Goal: Find contact information: Find contact information

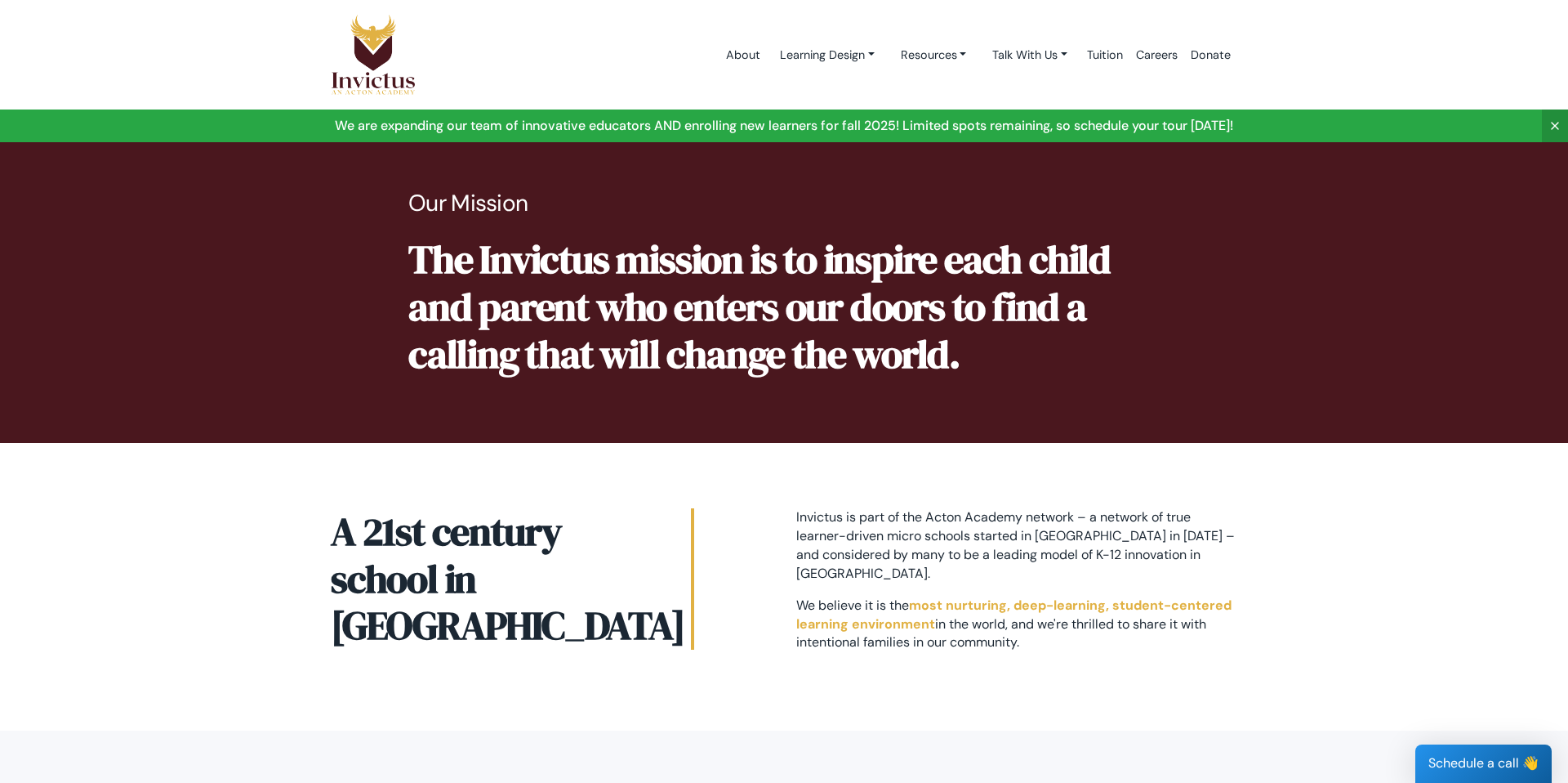
scroll to position [791, 0]
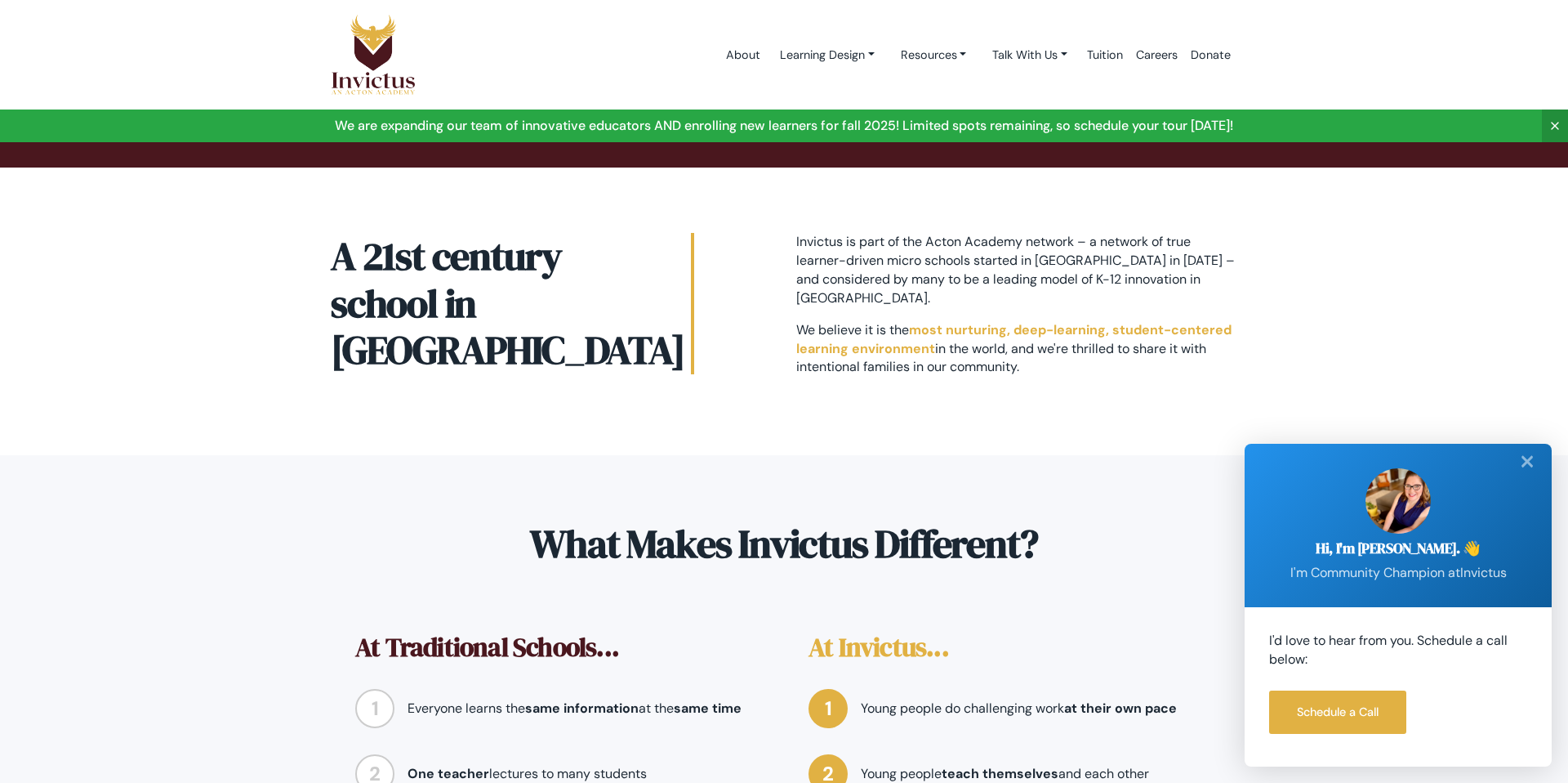
click at [910, 122] on link at bounding box center [784, 126] width 1568 height 33
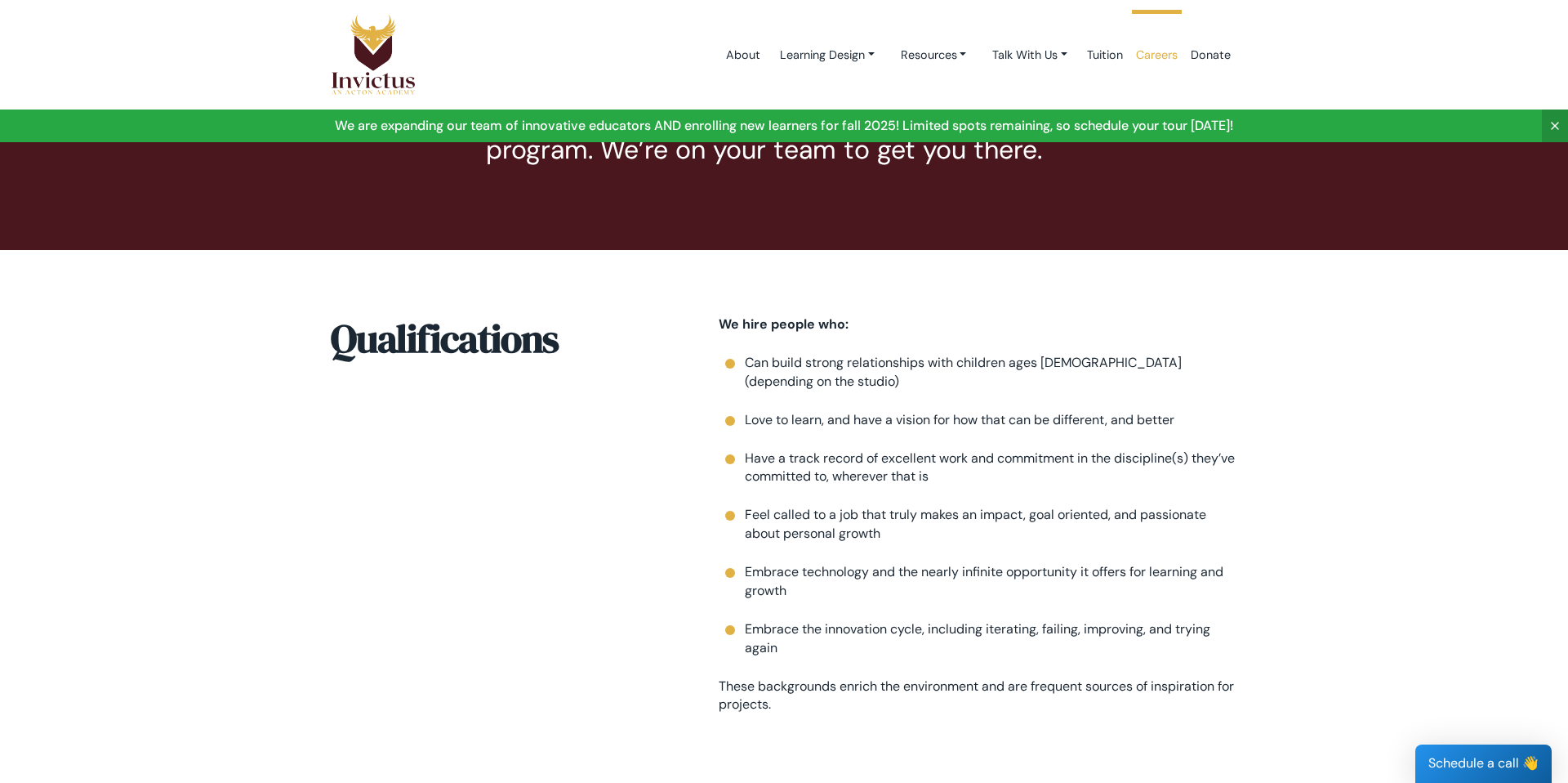
scroll to position [1820, 0]
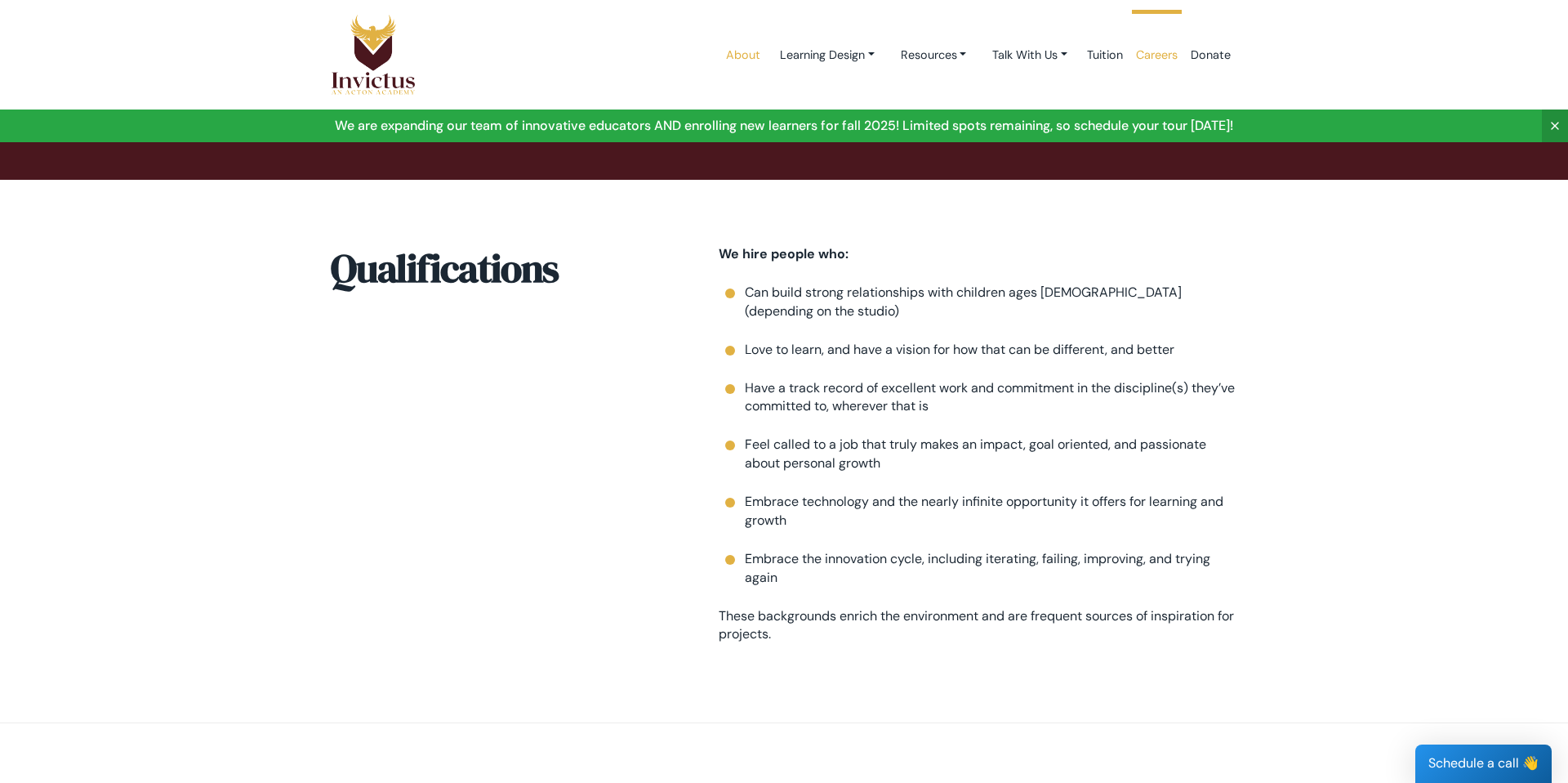
click at [735, 54] on link "About" at bounding box center [744, 55] width 47 height 70
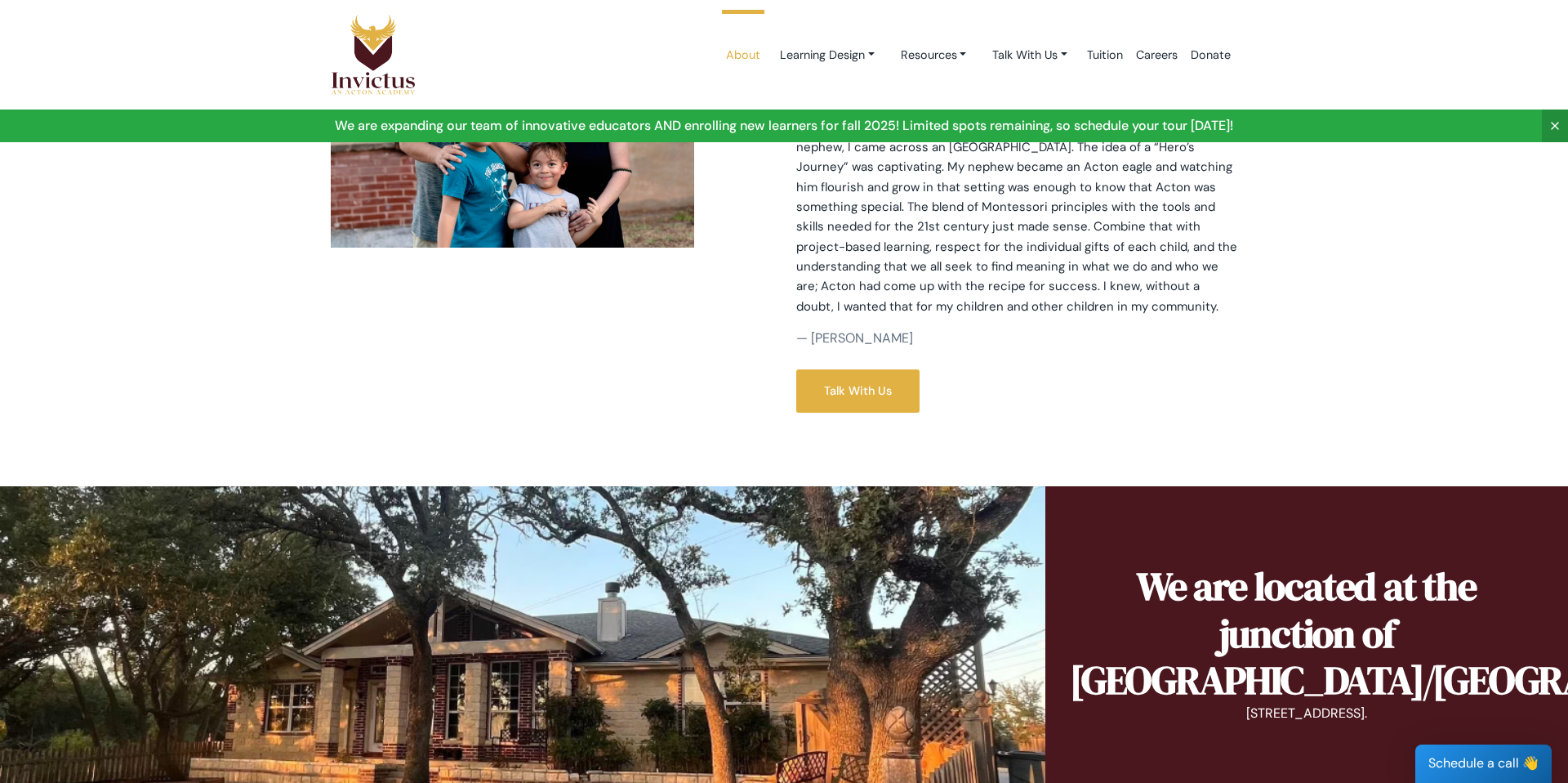
scroll to position [863, 0]
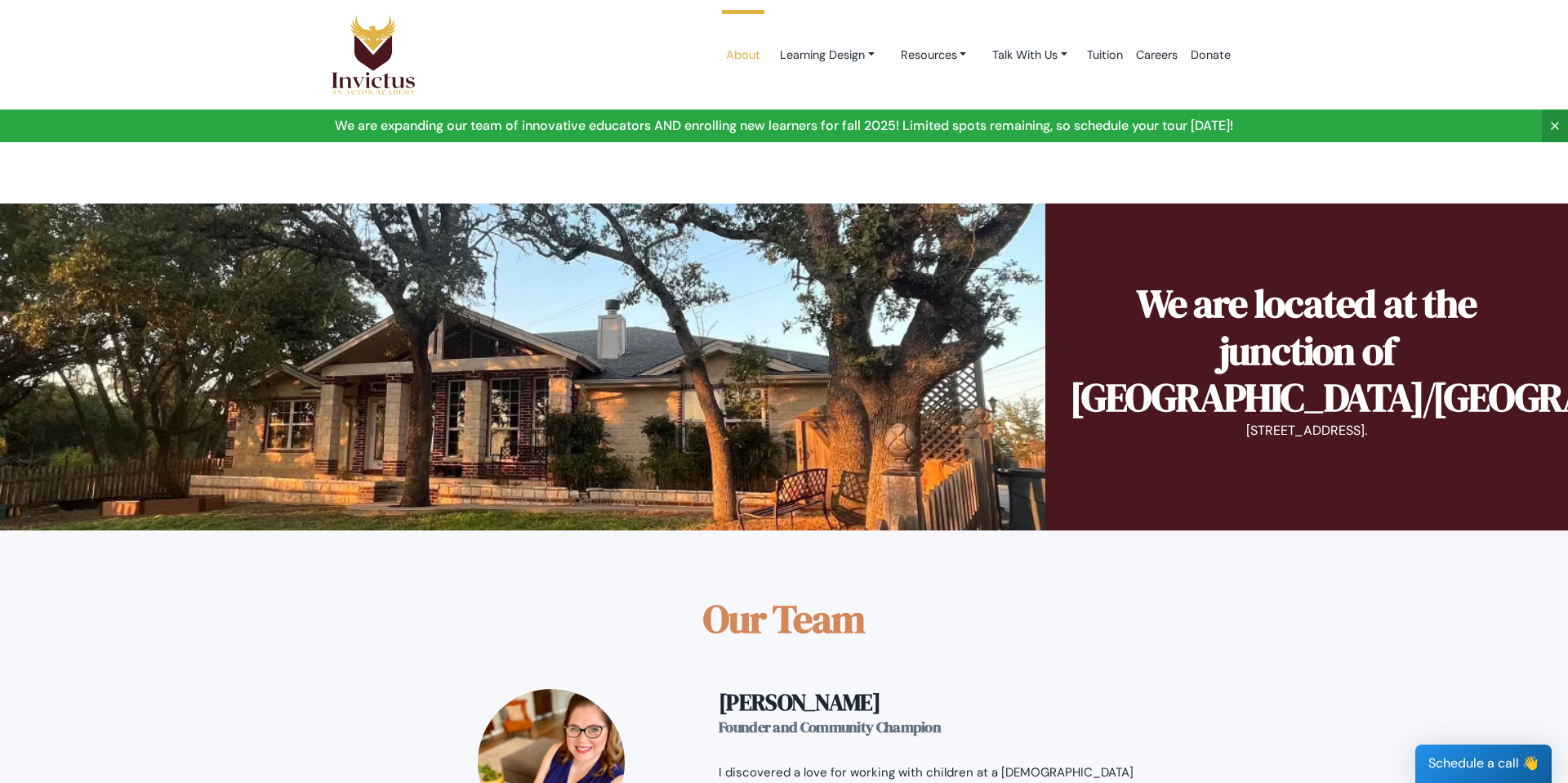
drag, startPoint x: 1189, startPoint y: 432, endPoint x: 1292, endPoint y: 426, distance: 103.2
click at [1293, 426] on p "10000 West State Hwy 29, Georgetown." at bounding box center [1307, 431] width 473 height 19
click at [1254, 434] on p "10000 West State Hwy 29, Georgetown." at bounding box center [1307, 431] width 473 height 19
drag, startPoint x: 1183, startPoint y: 429, endPoint x: 1427, endPoint y: 432, distance: 244.0
click at [1427, 432] on p "10000 West State Hwy 29, Georgetown." at bounding box center [1307, 431] width 473 height 19
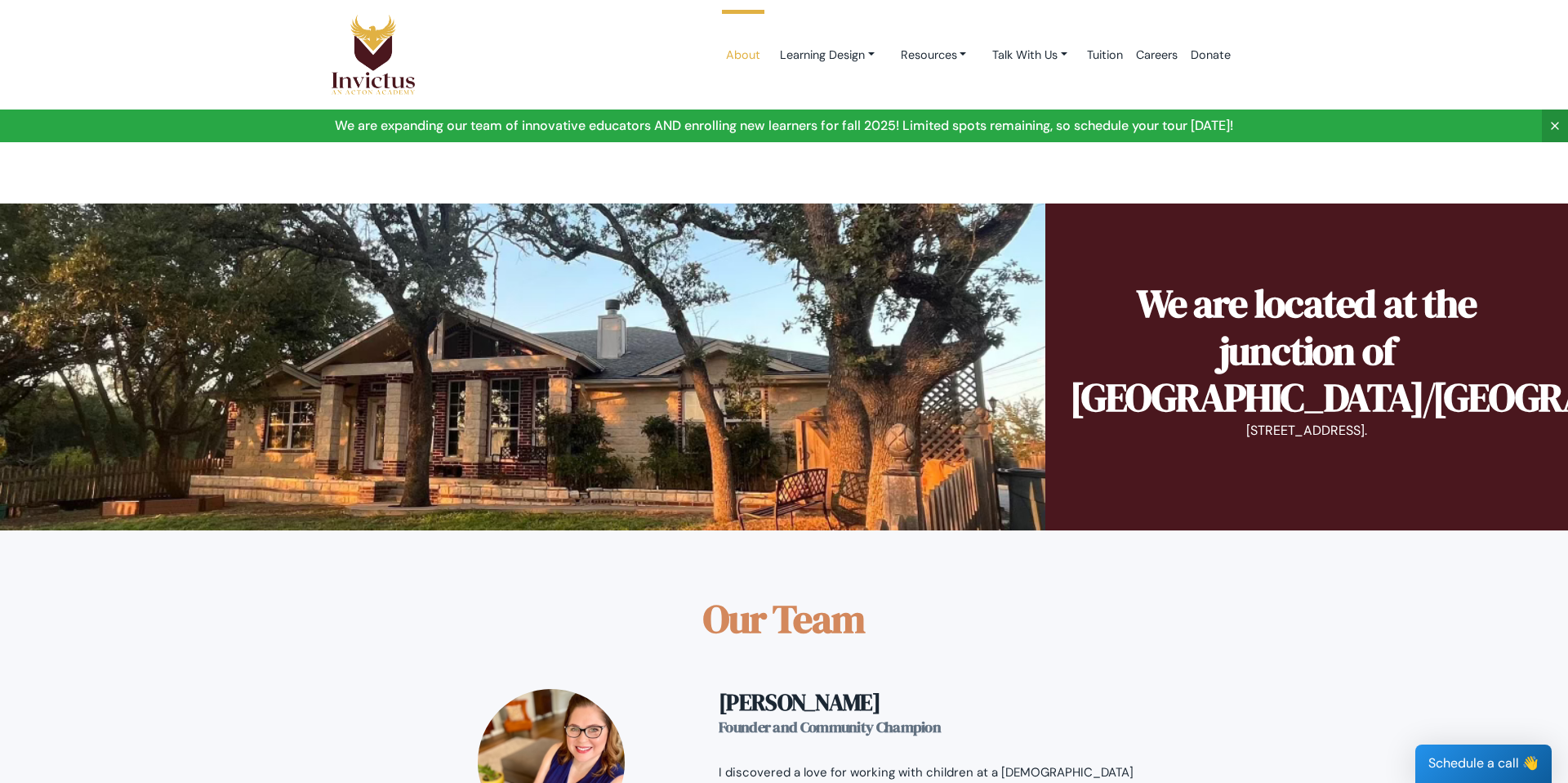
copy p "10000 West State Hwy 29, Georgetown."
